Goal: Find specific page/section: Find specific page/section

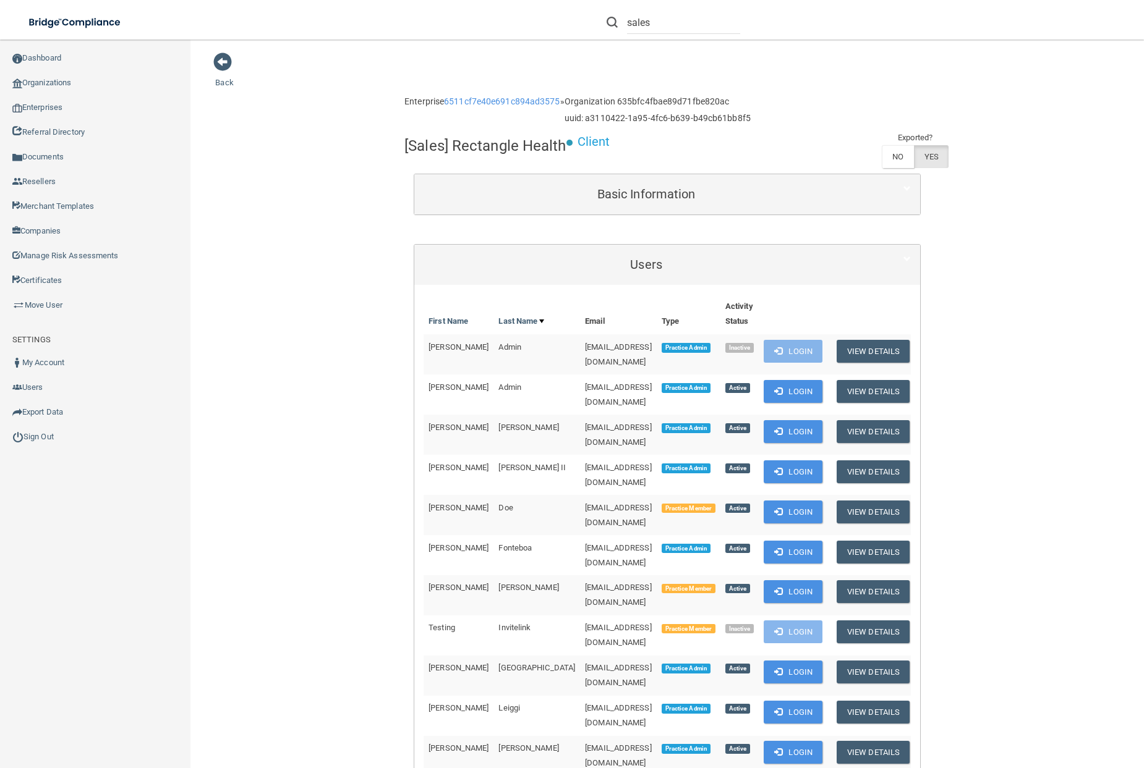
scroll to position [63, 0]
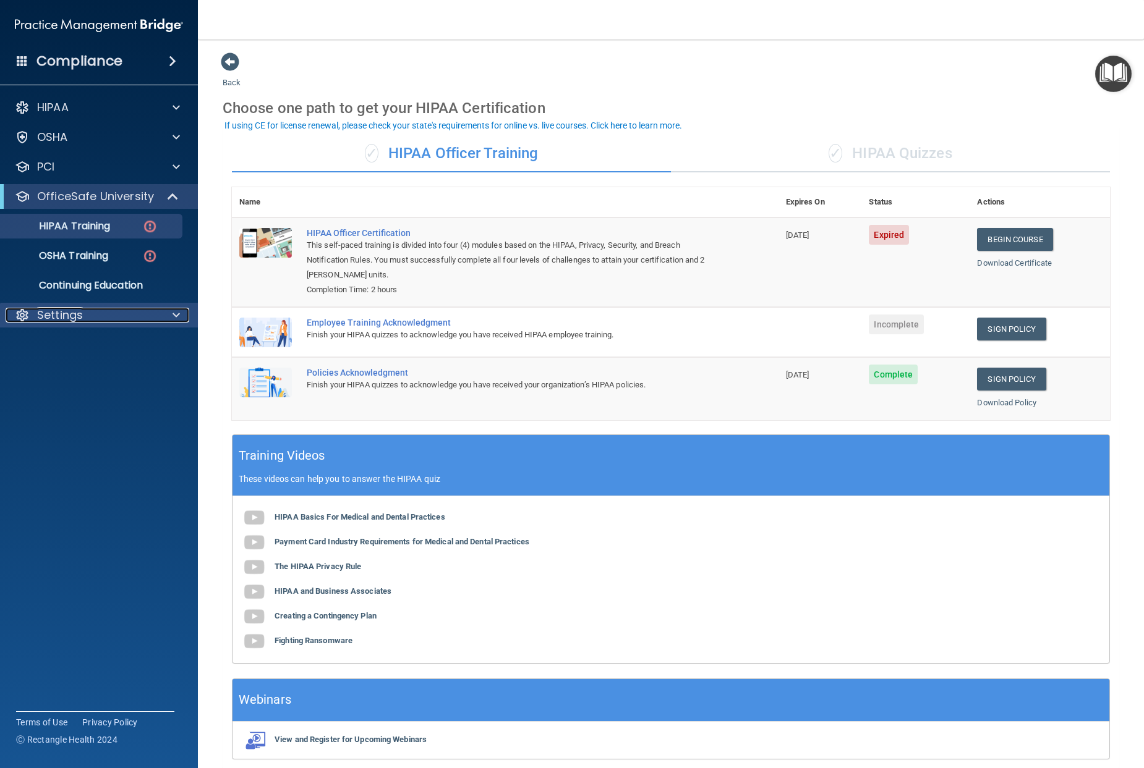
click at [75, 320] on p "Settings" at bounding box center [60, 315] width 46 height 15
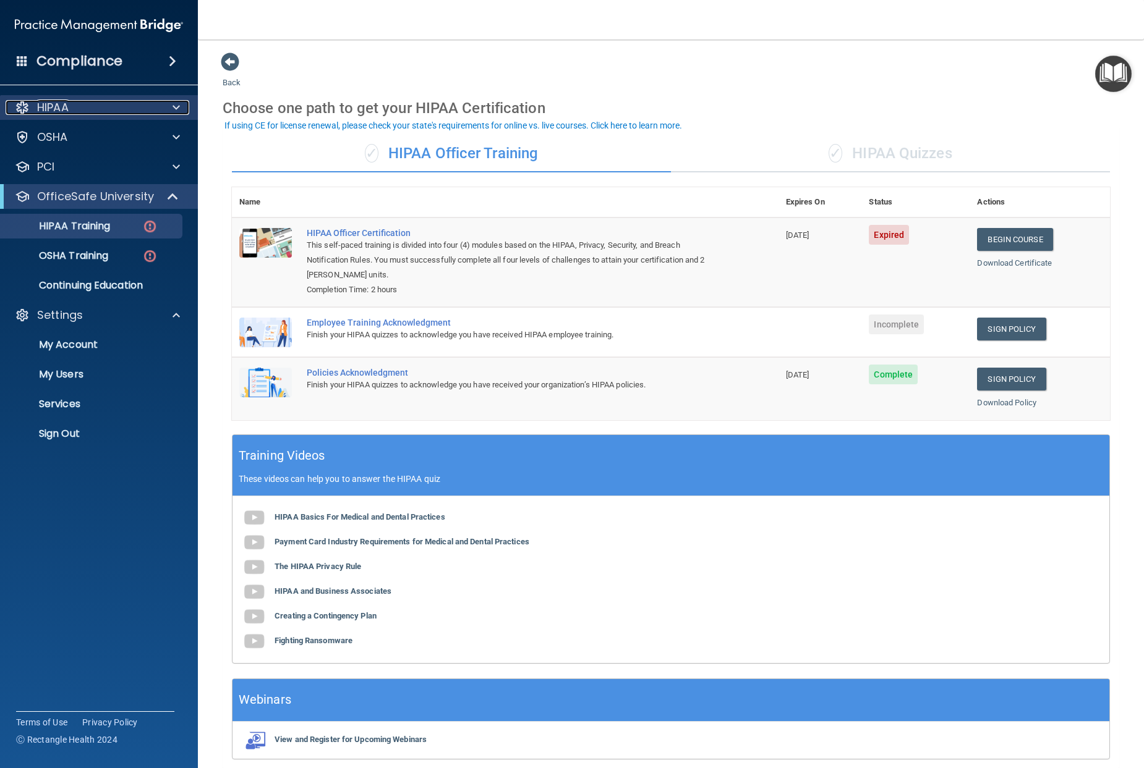
click at [58, 108] on p "HIPAA" at bounding box center [53, 107] width 32 height 15
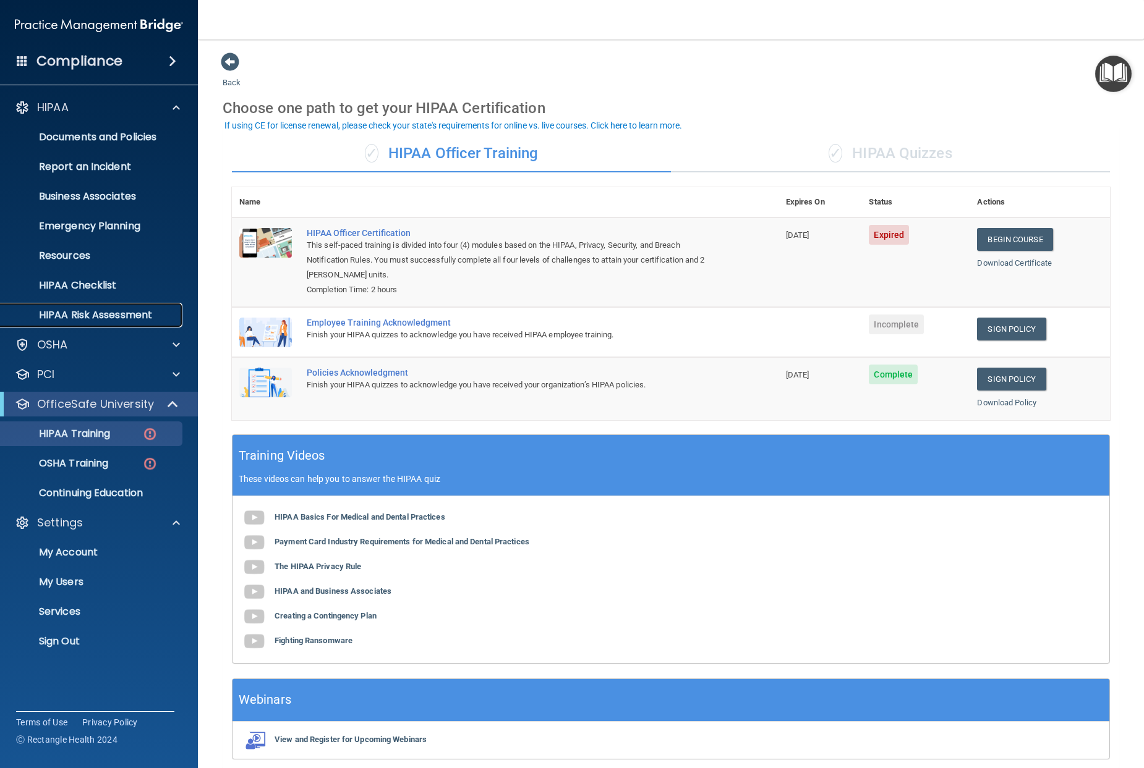
click at [90, 316] on p "HIPAA Risk Assessment" at bounding box center [92, 315] width 169 height 12
